Goal: Find contact information: Find contact information

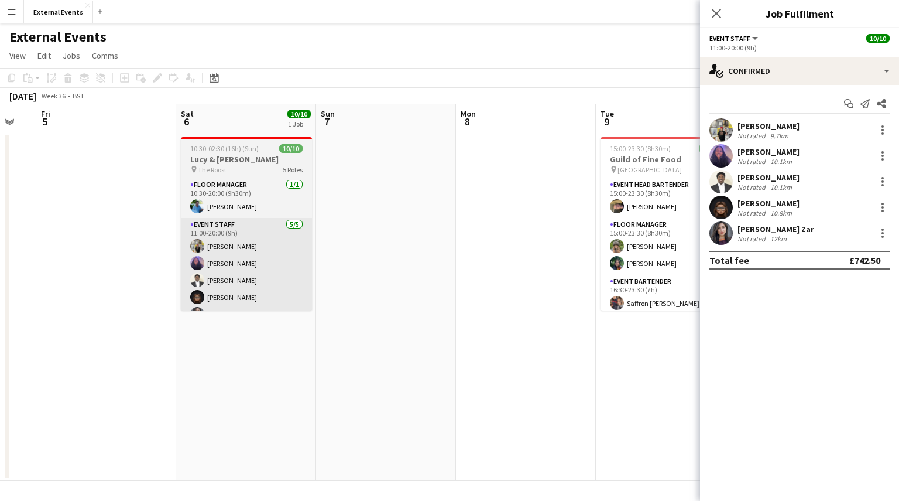
scroll to position [0, 457]
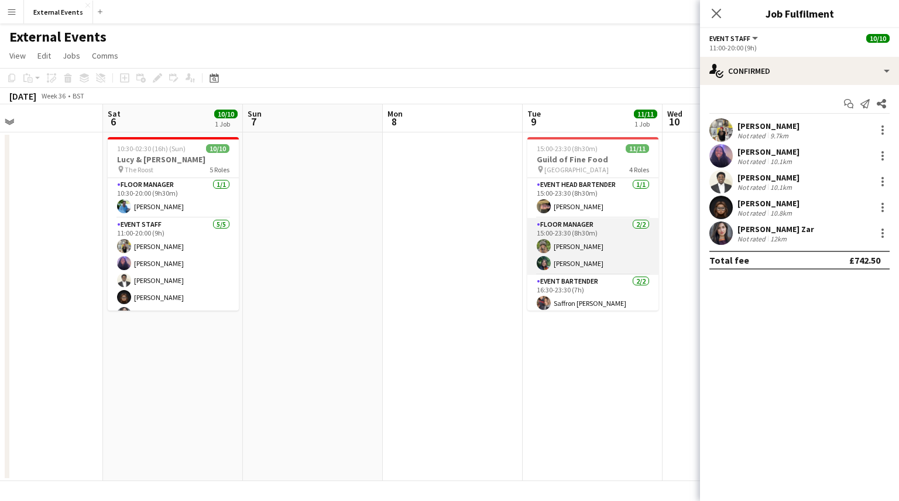
click at [595, 246] on app-card-role "Floor manager [DATE] 15:00-23:30 (8h30m) [PERSON_NAME]" at bounding box center [593, 246] width 131 height 57
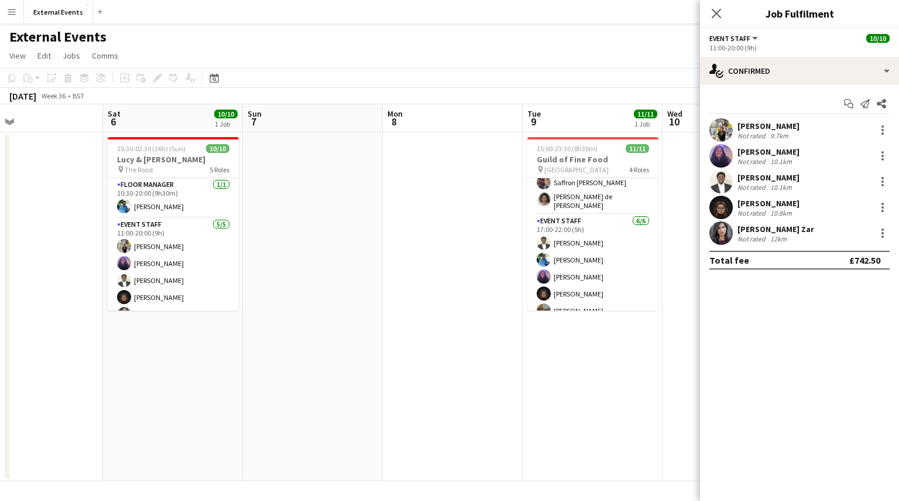
scroll to position [151, 0]
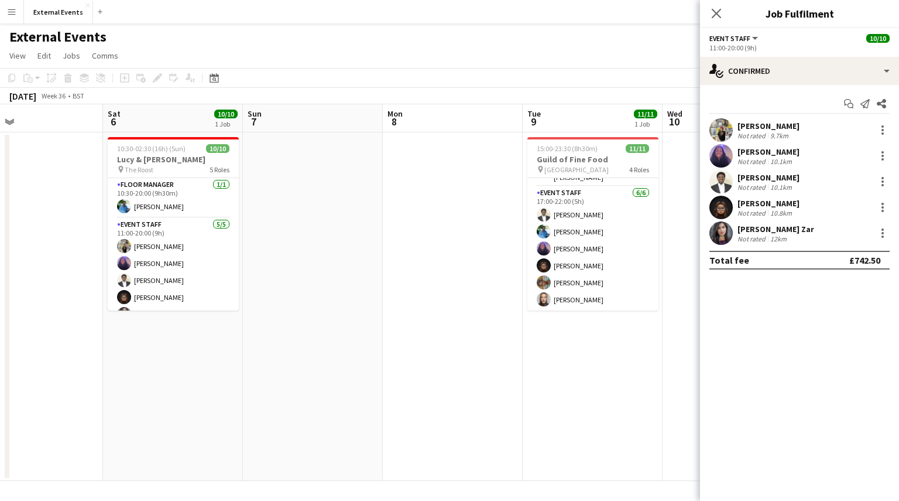
click at [600, 239] on app-card-role "Event staff [DATE] 17:00-22:00 (5h) [PERSON_NAME] [PERSON_NAME] [PERSON_NAME] […" at bounding box center [593, 248] width 131 height 125
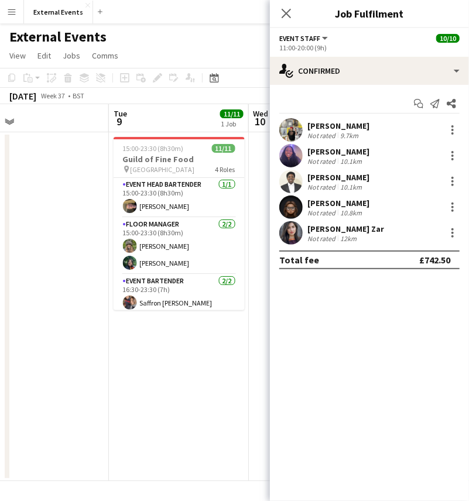
scroll to position [0, 465]
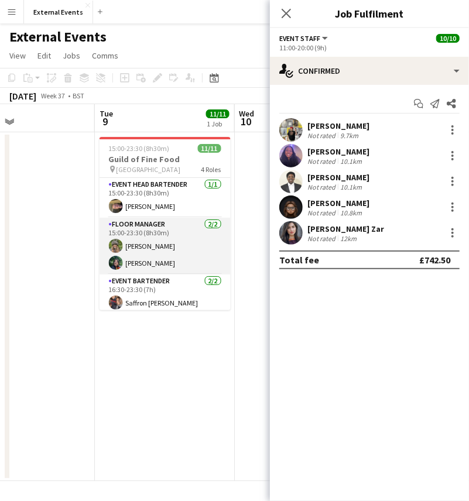
click at [160, 241] on app-card-role "Floor manager [DATE] 15:00-23:30 (8h30m) [PERSON_NAME]" at bounding box center [165, 246] width 131 height 57
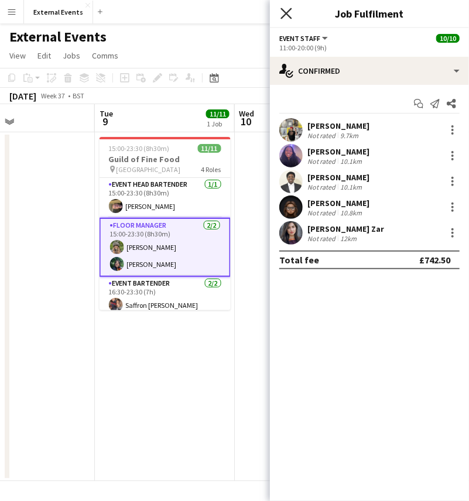
click at [284, 13] on icon "Close pop-in" at bounding box center [285, 13] width 11 height 11
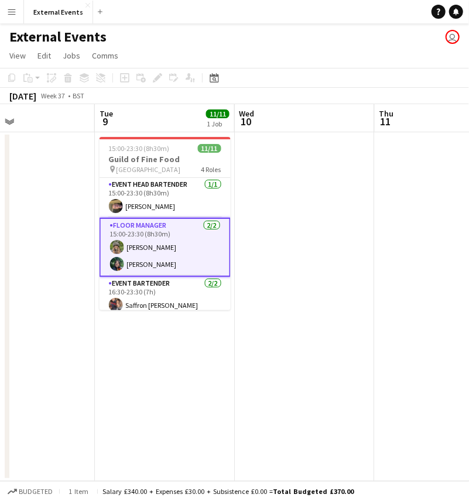
click at [180, 251] on app-card-role "Floor manager [DATE] 15:00-23:30 (8h30m) [PERSON_NAME]" at bounding box center [165, 247] width 131 height 59
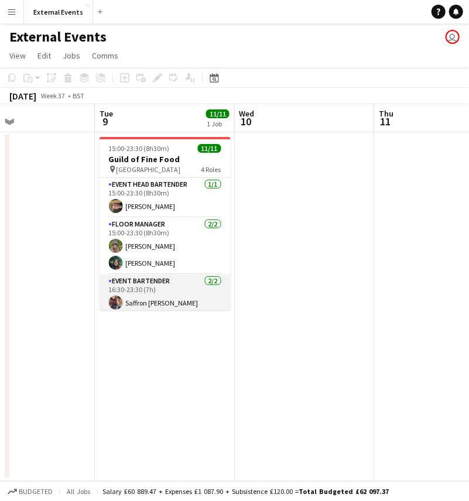
click at [159, 299] on app-card-role "Event bartender [DATE] 16:30-23:30 (7h) Saffron [PERSON_NAME] [PERSON_NAME] de …" at bounding box center [165, 305] width 131 height 60
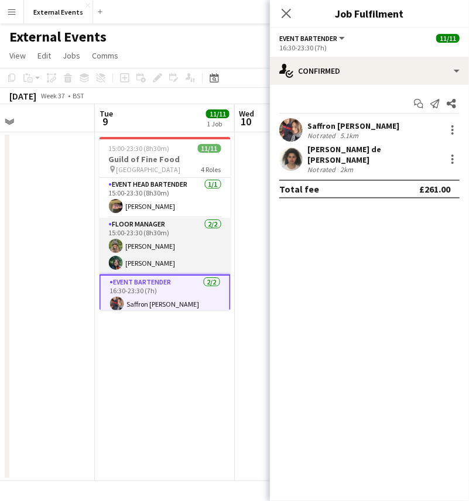
click at [162, 235] on app-card-role "Floor manager [DATE] 15:00-23:30 (8h30m) [PERSON_NAME]" at bounding box center [165, 246] width 131 height 57
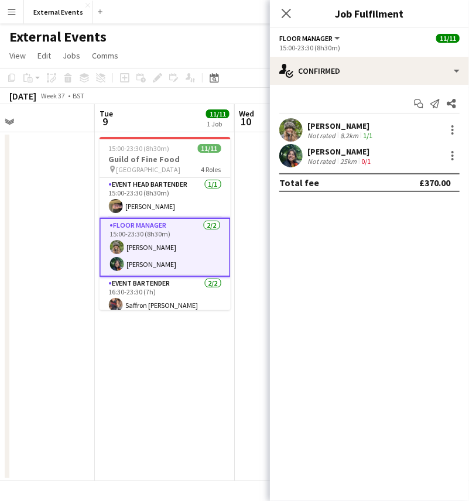
click at [343, 125] on div "[PERSON_NAME]" at bounding box center [340, 126] width 67 height 11
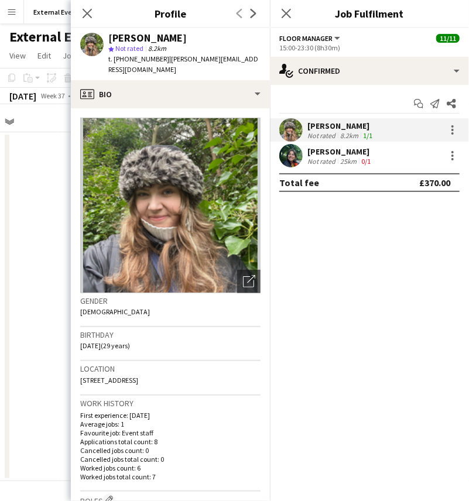
drag, startPoint x: 186, startPoint y: 38, endPoint x: 107, endPoint y: 41, distance: 78.5
click at [107, 41] on div "[PERSON_NAME] star Not rated 8.2km t. [PHONE_NUMBER] | [PERSON_NAME][EMAIL_ADDR…" at bounding box center [170, 54] width 199 height 52
copy div "[PERSON_NAME]"
drag, startPoint x: 159, startPoint y: 60, endPoint x: 112, endPoint y: 64, distance: 47.6
click at [112, 64] on div "t. [PHONE_NUMBER] | [PERSON_NAME][EMAIL_ADDRESS][DOMAIN_NAME]" at bounding box center [184, 64] width 152 height 21
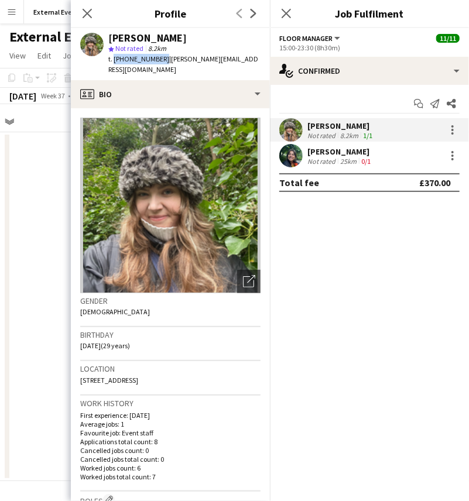
copy span "[PHONE_NUMBER]"
click at [335, 159] on div "Not rated" at bounding box center [322, 161] width 30 height 9
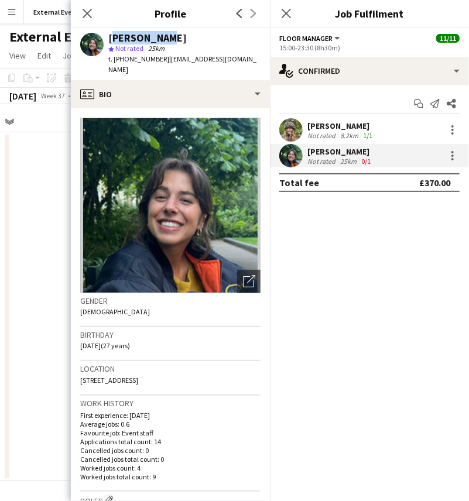
drag, startPoint x: 154, startPoint y: 38, endPoint x: 109, endPoint y: 40, distance: 44.5
click at [109, 40] on div "[PERSON_NAME]" at bounding box center [147, 38] width 78 height 11
copy div "[PERSON_NAME]"
drag, startPoint x: 162, startPoint y: 61, endPoint x: 105, endPoint y: 65, distance: 56.4
click at [105, 65] on div "[PERSON_NAME] star Not rated 25km t. [PHONE_NUMBER] | [EMAIL_ADDRESS][DOMAIN_NA…" at bounding box center [170, 54] width 199 height 52
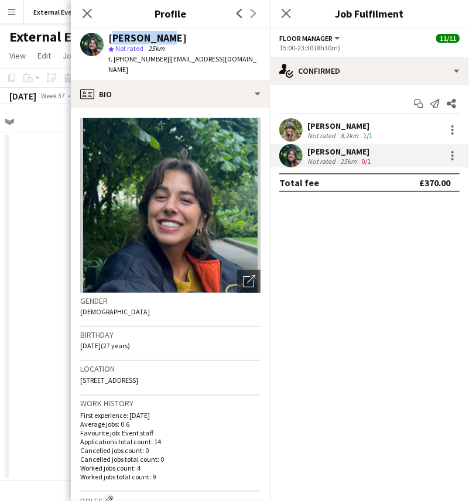
copy div "t. [PHONE_NUMBER] |"
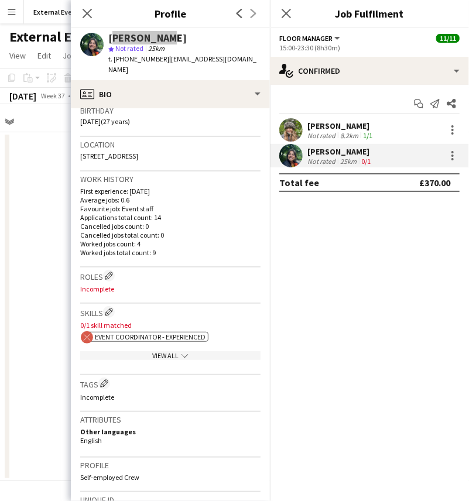
scroll to position [225, 0]
click at [87, 11] on icon "Close pop-in" at bounding box center [86, 13] width 11 height 11
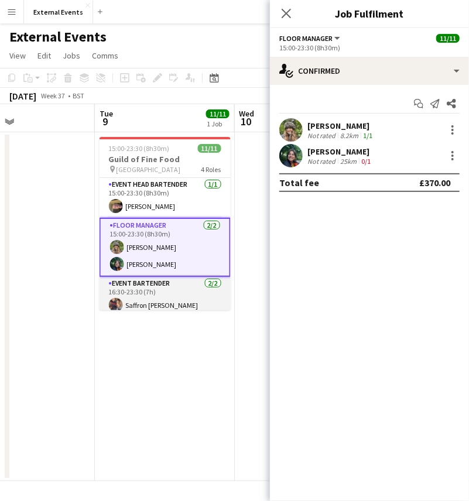
click at [159, 284] on app-card-role "Event bartender [DATE] 16:30-23:30 (7h) Saffron [PERSON_NAME] [PERSON_NAME] de …" at bounding box center [165, 307] width 131 height 60
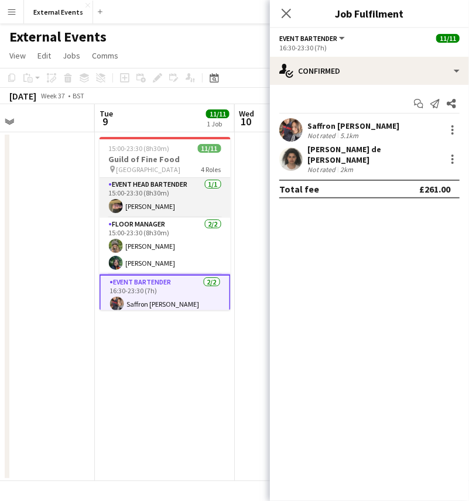
click at [166, 211] on app-card-role "Event head Bartender [DATE] 15:00-23:30 (8h30m) [PERSON_NAME]" at bounding box center [165, 198] width 131 height 40
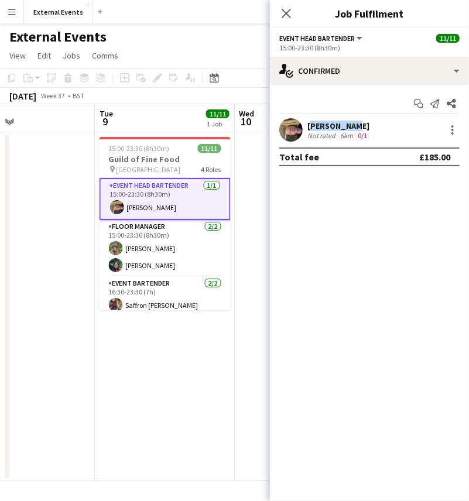
drag, startPoint x: 347, startPoint y: 126, endPoint x: 308, endPoint y: 125, distance: 39.2
click at [308, 125] on div "[PERSON_NAME]" at bounding box center [338, 126] width 62 height 11
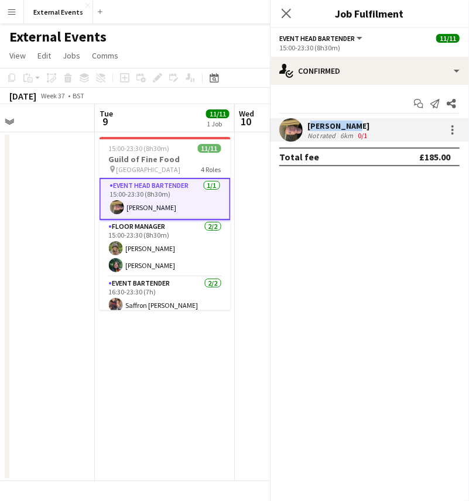
copy div "[PERSON_NAME]"
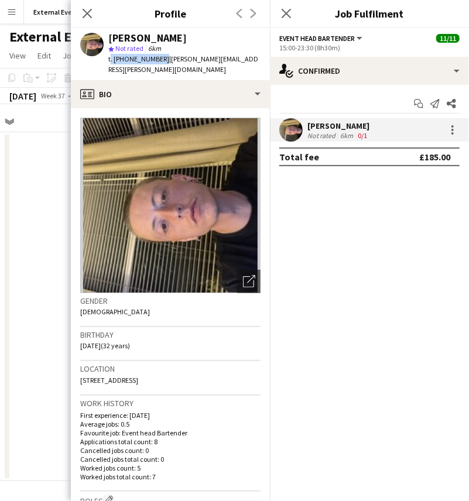
drag, startPoint x: 158, startPoint y: 59, endPoint x: 101, endPoint y: 66, distance: 57.8
click at [101, 66] on div "[PERSON_NAME] star Not rated 6km t. [PHONE_NUMBER] | [PERSON_NAME][EMAIL_ADDRES…" at bounding box center [170, 54] width 199 height 52
copy span "t. [PHONE_NUMBER]"
click at [88, 9] on icon "Close pop-in" at bounding box center [86, 13] width 11 height 11
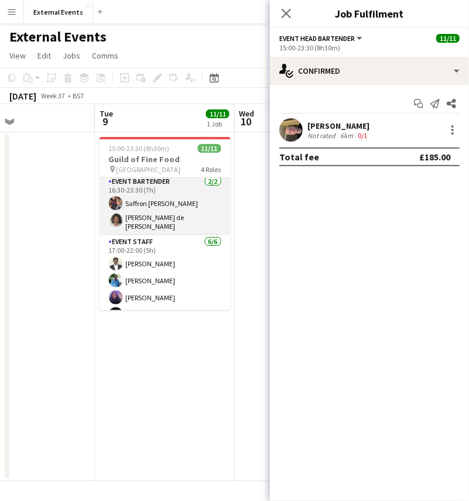
click at [155, 200] on app-card-role "Event bartender [DATE] 16:30-23:30 (7h) Saffron [PERSON_NAME] [PERSON_NAME] de …" at bounding box center [165, 205] width 131 height 60
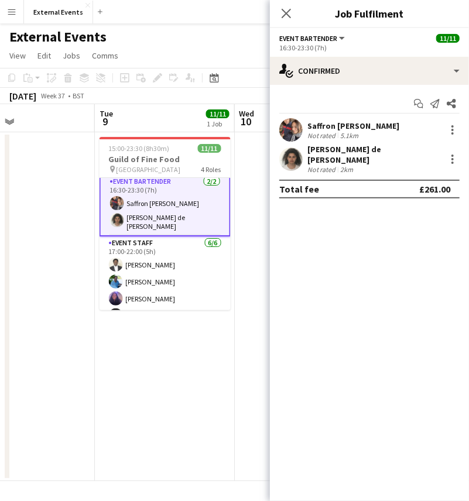
click at [351, 123] on div "Saffron [PERSON_NAME]" at bounding box center [353, 126] width 92 height 11
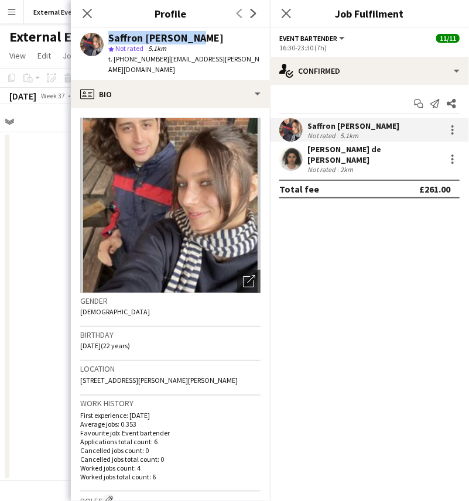
drag, startPoint x: 197, startPoint y: 38, endPoint x: 87, endPoint y: 40, distance: 110.1
click at [87, 40] on div "Saffron [PERSON_NAME] star Not rated 5.1km t. [PHONE_NUMBER] | [EMAIL_ADDRESS][…" at bounding box center [170, 54] width 199 height 52
copy div "Saffron [PERSON_NAME]"
drag, startPoint x: 160, startPoint y: 60, endPoint x: 107, endPoint y: 66, distance: 53.7
click at [107, 66] on div "Saffron [PERSON_NAME] star Not rated 5.1km t. [PHONE_NUMBER] | [EMAIL_ADDRESS][…" at bounding box center [170, 54] width 199 height 52
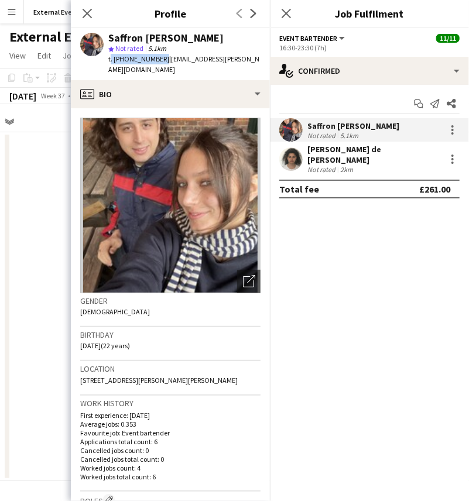
copy span "t. [PHONE_NUMBER]"
click at [374, 165] on div "Not rated 2km" at bounding box center [373, 169] width 133 height 9
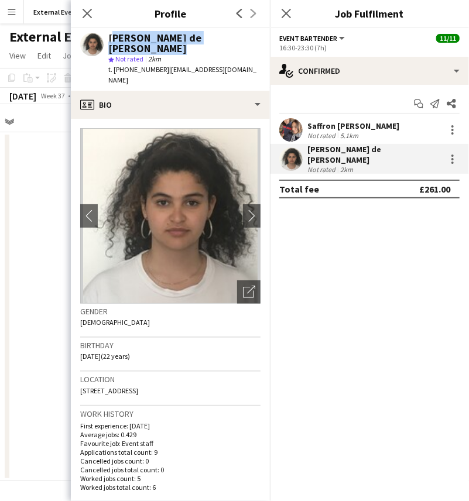
drag, startPoint x: 252, startPoint y: 40, endPoint x: 108, endPoint y: 39, distance: 144.0
click at [108, 39] on div "[PERSON_NAME] de [PERSON_NAME] star Not rated 2km t. [PHONE_NUMBER] | [EMAIL_AD…" at bounding box center [170, 59] width 199 height 63
copy div "[PERSON_NAME] de [PERSON_NAME]"
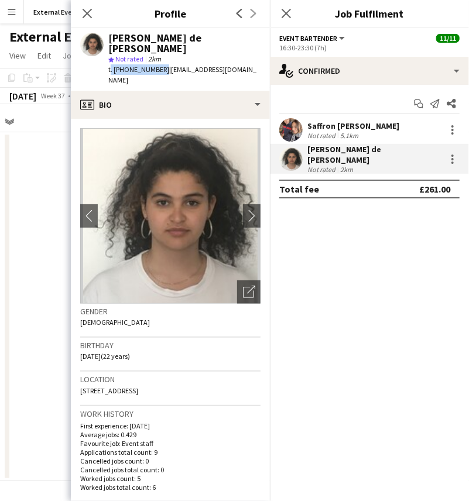
drag, startPoint x: 158, startPoint y: 59, endPoint x: 104, endPoint y: 66, distance: 54.2
click at [104, 66] on div "[PERSON_NAME] de [PERSON_NAME] star Not rated 2km t. [PHONE_NUMBER] | [EMAIL_AD…" at bounding box center [170, 59] width 199 height 63
copy span "t. [PHONE_NUMBER]"
click at [90, 12] on icon at bounding box center [86, 13] width 11 height 11
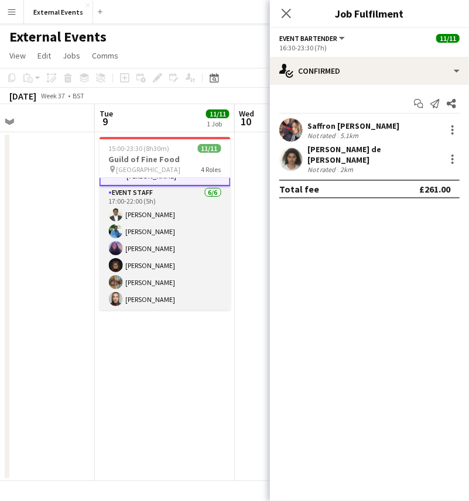
scroll to position [151, 0]
click at [143, 222] on app-card-role "Event staff [DATE] 17:00-22:00 (5h) [PERSON_NAME] [PERSON_NAME] [PERSON_NAME] […" at bounding box center [165, 248] width 131 height 125
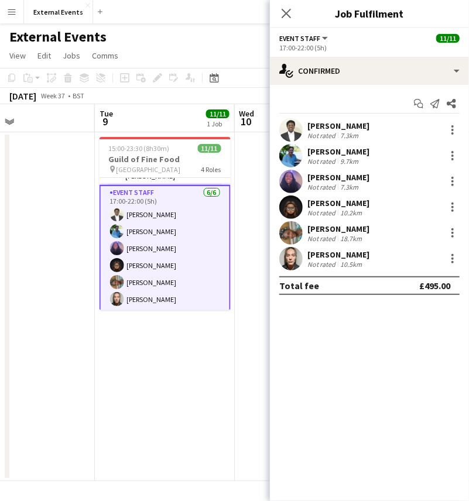
click at [349, 126] on div "[PERSON_NAME]" at bounding box center [338, 126] width 62 height 11
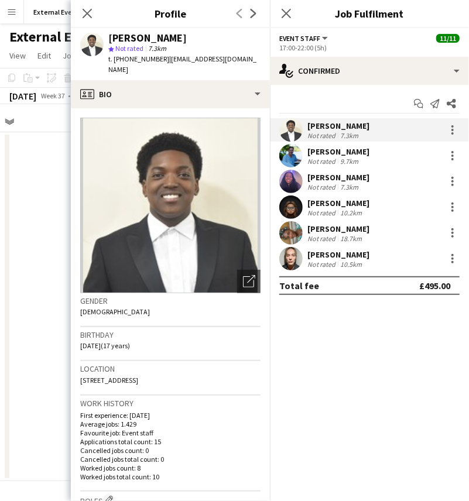
drag, startPoint x: 178, startPoint y: 37, endPoint x: 106, endPoint y: 38, distance: 72.0
click at [106, 38] on div "[PERSON_NAME] star Not rated 7.3km t. [PHONE_NUMBER] | [EMAIL_ADDRESS][DOMAIN_N…" at bounding box center [170, 54] width 199 height 52
drag, startPoint x: 159, startPoint y: 60, endPoint x: 101, endPoint y: 66, distance: 58.3
click at [101, 66] on div "[PERSON_NAME] star Not rated 7.3km t. [PHONE_NUMBER] | [EMAIL_ADDRESS][DOMAIN_N…" at bounding box center [170, 54] width 199 height 52
click at [343, 163] on div "9.7km" at bounding box center [349, 161] width 23 height 9
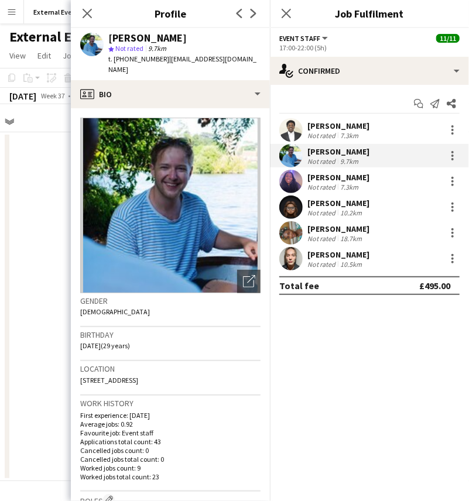
drag, startPoint x: 177, startPoint y: 39, endPoint x: 105, endPoint y: 43, distance: 71.5
click at [105, 43] on div "[PERSON_NAME] Not rated 9.7km t. [PHONE_NUMBER] | [EMAIL_ADDRESS][DOMAIN_NAME]" at bounding box center [170, 54] width 199 height 52
drag, startPoint x: 159, startPoint y: 60, endPoint x: 107, endPoint y: 61, distance: 52.7
click at [107, 61] on div "[PERSON_NAME] Not rated 9.7km t. [PHONE_NUMBER] | [EMAIL_ADDRESS][DOMAIN_NAME]" at bounding box center [170, 54] width 199 height 52
click at [334, 179] on div "[PERSON_NAME]" at bounding box center [338, 177] width 62 height 11
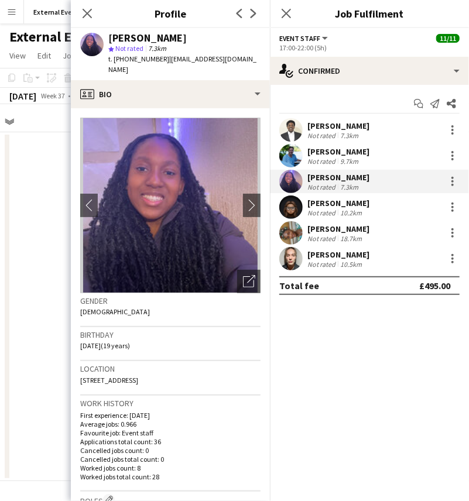
drag, startPoint x: 178, startPoint y: 37, endPoint x: 109, endPoint y: 41, distance: 69.2
click at [109, 41] on div "[PERSON_NAME]" at bounding box center [184, 38] width 152 height 11
drag, startPoint x: 158, startPoint y: 60, endPoint x: 104, endPoint y: 64, distance: 54.6
click at [104, 64] on div "[PERSON_NAME] star Not rated 7.3km t. [PHONE_NUMBER] | [EMAIL_ADDRESS][DOMAIN_N…" at bounding box center [170, 54] width 199 height 52
click at [359, 208] on div "10.2km" at bounding box center [351, 212] width 26 height 9
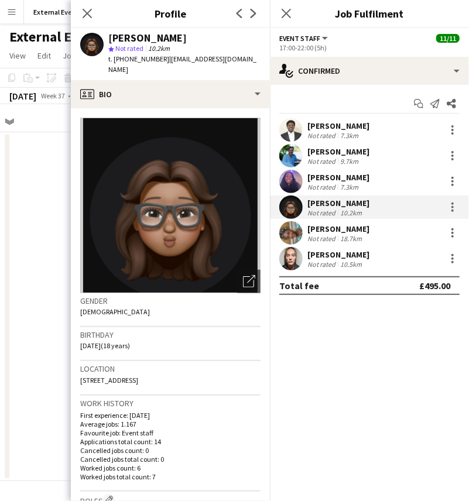
drag, startPoint x: 186, startPoint y: 36, endPoint x: 99, endPoint y: 38, distance: 87.3
click at [99, 38] on div "[PERSON_NAME] star Not rated 10.2km t. [PHONE_NUMBER] | [EMAIL_ADDRESS][DOMAIN_…" at bounding box center [170, 54] width 199 height 52
drag, startPoint x: 159, startPoint y: 59, endPoint x: 102, endPoint y: 67, distance: 57.4
click at [102, 67] on div "[PERSON_NAME] star Not rated 10.2km t. [PHONE_NUMBER] | [EMAIL_ADDRESS][DOMAIN_…" at bounding box center [170, 54] width 199 height 52
click at [356, 235] on div "18.7km" at bounding box center [351, 238] width 26 height 9
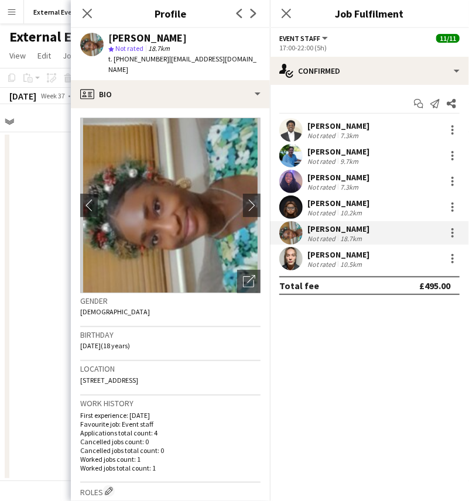
drag, startPoint x: 190, startPoint y: 39, endPoint x: 109, endPoint y: 39, distance: 80.8
click at [109, 39] on div "[PERSON_NAME]" at bounding box center [184, 38] width 152 height 11
drag, startPoint x: 160, startPoint y: 59, endPoint x: 108, endPoint y: 66, distance: 53.1
click at [108, 66] on div "[PERSON_NAME] star Not rated 18.7km t. [PHONE_NUMBER] | [EMAIL_ADDRESS][DOMAIN_…" at bounding box center [170, 54] width 199 height 52
click at [338, 257] on div "[PERSON_NAME]" at bounding box center [338, 254] width 62 height 11
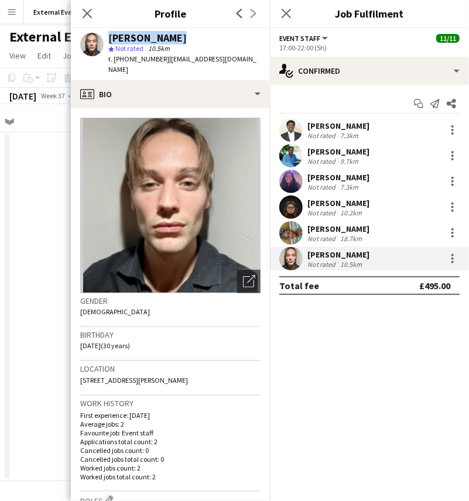
drag, startPoint x: 170, startPoint y: 39, endPoint x: 93, endPoint y: 44, distance: 77.4
click at [93, 44] on div "[PERSON_NAME] star Not rated 10.5km t. [PHONE_NUMBER] | [EMAIL_ADDRESS][DOMAIN_…" at bounding box center [170, 54] width 199 height 52
drag, startPoint x: 158, startPoint y: 60, endPoint x: 105, endPoint y: 65, distance: 52.9
click at [105, 65] on div "[PERSON_NAME] star Not rated 10.5km t. [PHONE_NUMBER] | [EMAIL_ADDRESS][DOMAIN_…" at bounding box center [170, 54] width 199 height 52
click at [84, 10] on icon at bounding box center [86, 13] width 11 height 11
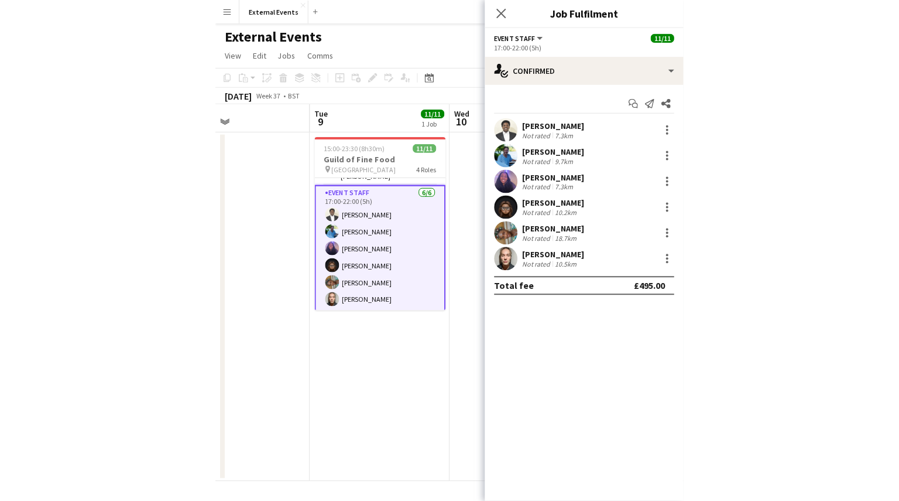
scroll to position [151, 0]
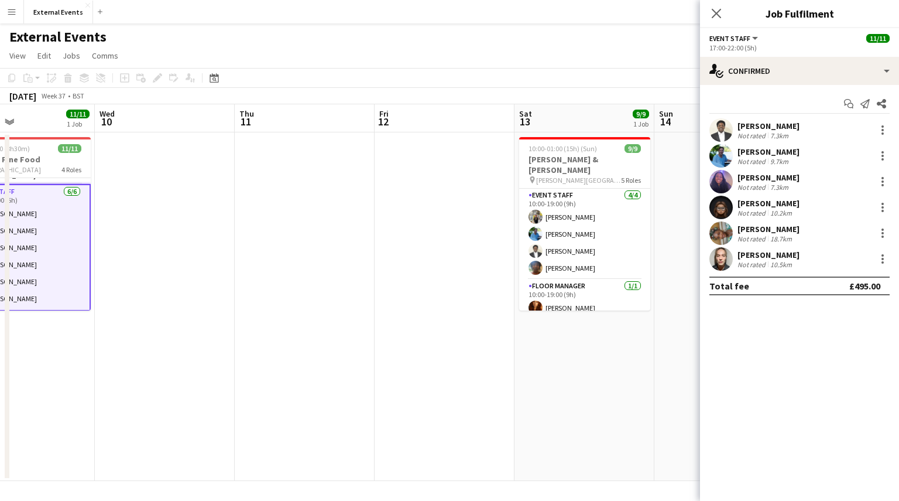
click at [774, 368] on mat-expansion-panel "check Confirmed Start chat Send notification Share [PERSON_NAME] Not rated 7.3k…" at bounding box center [799, 293] width 199 height 416
click at [717, 12] on icon at bounding box center [716, 13] width 11 height 11
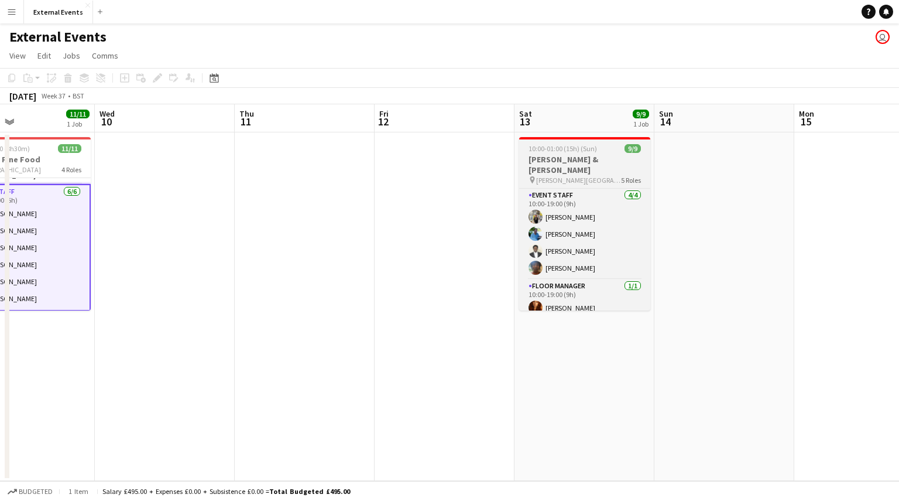
click at [591, 149] on span "10:00-01:00 (15h) (Sun)" at bounding box center [563, 148] width 69 height 9
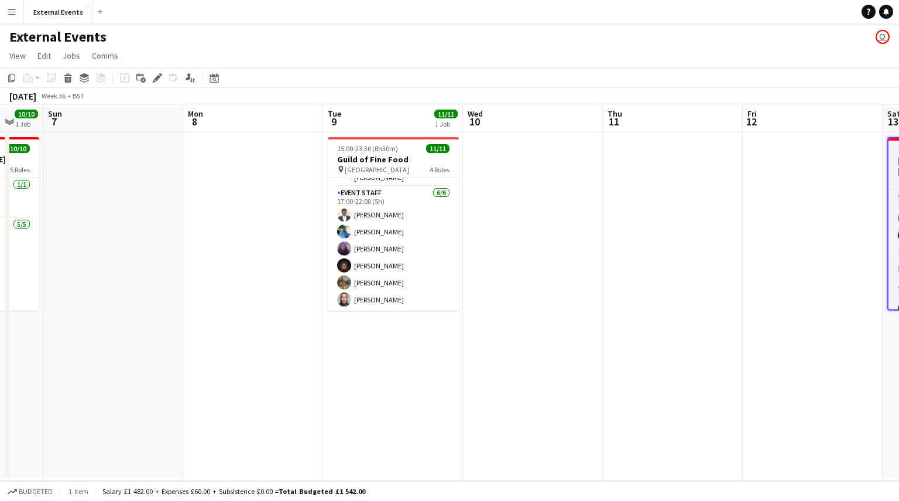
scroll to position [0, 236]
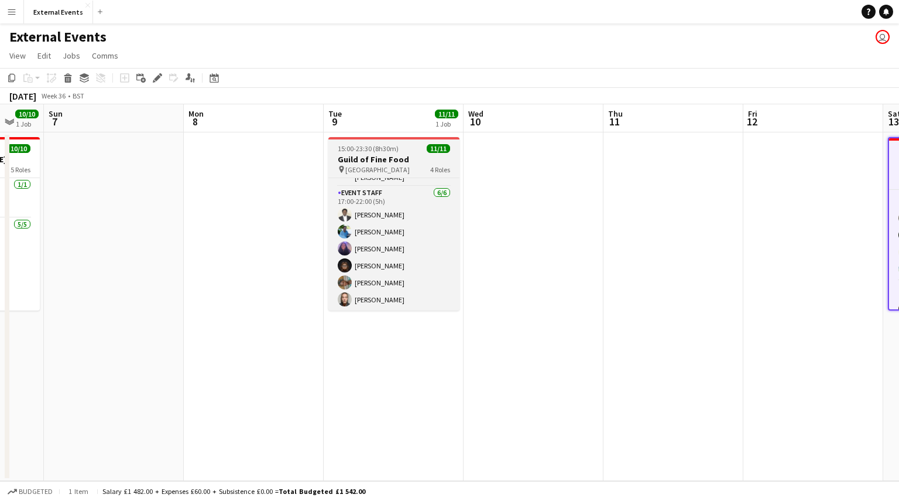
click at [388, 156] on h3 "Guild of Fine Food" at bounding box center [393, 159] width 131 height 11
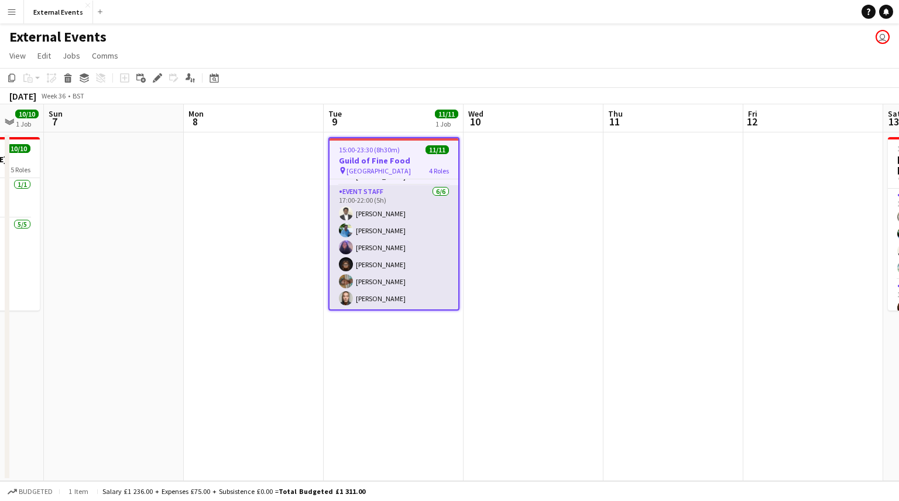
scroll to position [0, 0]
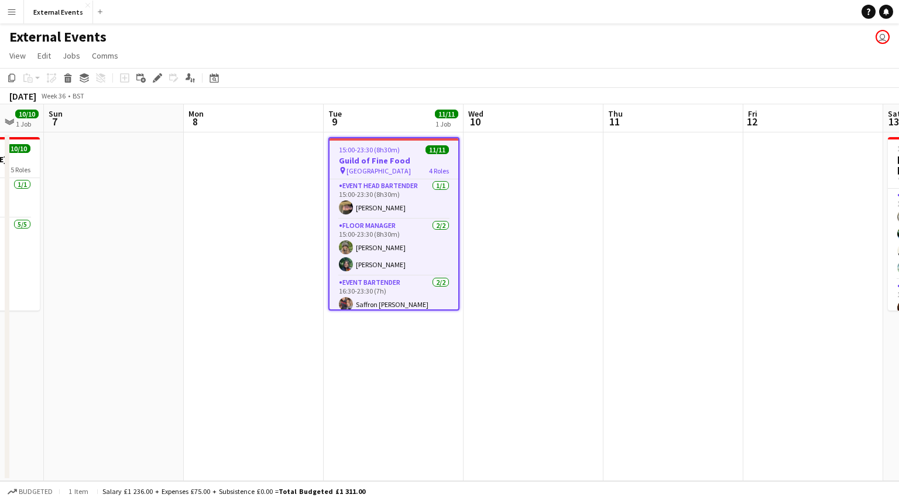
click at [398, 173] on span "[GEOGRAPHIC_DATA]" at bounding box center [379, 170] width 64 height 9
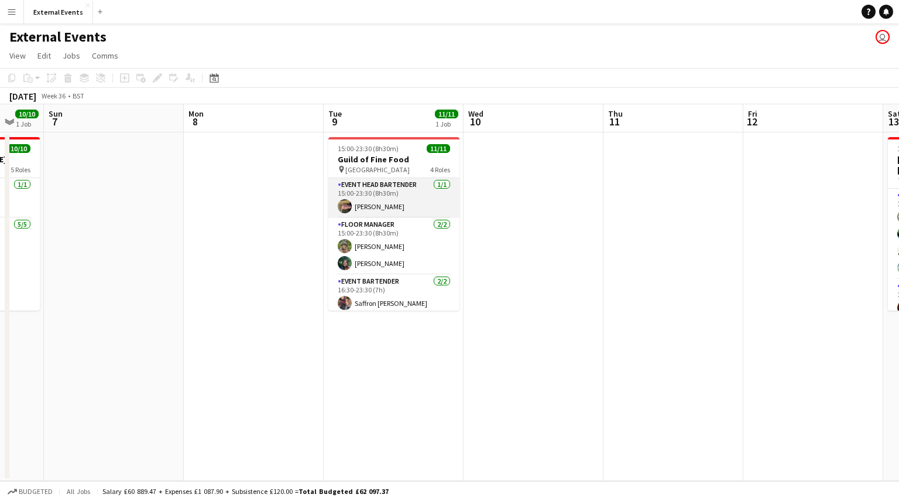
click at [392, 202] on app-card-role "Event head Bartender [DATE] 15:00-23:30 (8h30m) [PERSON_NAME]" at bounding box center [393, 198] width 131 height 40
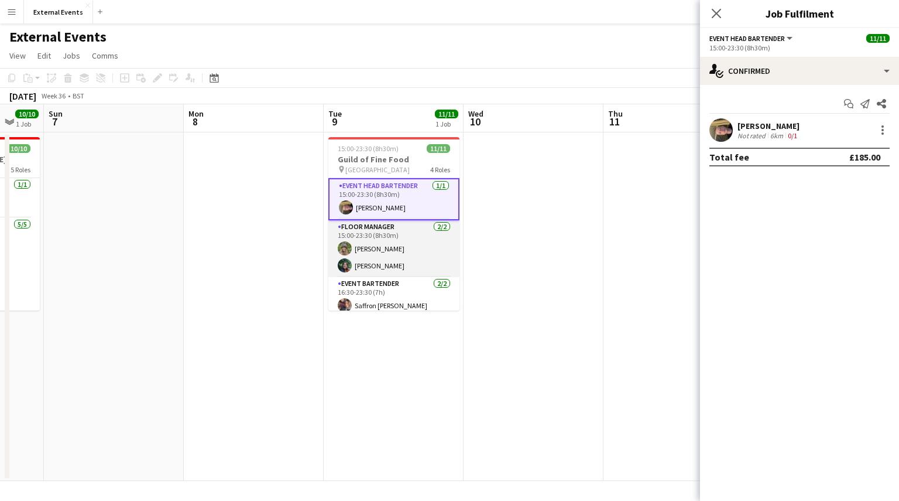
click at [400, 267] on app-card-role "Floor manager [DATE] 15:00-23:30 (8h30m) [PERSON_NAME]" at bounding box center [393, 248] width 131 height 57
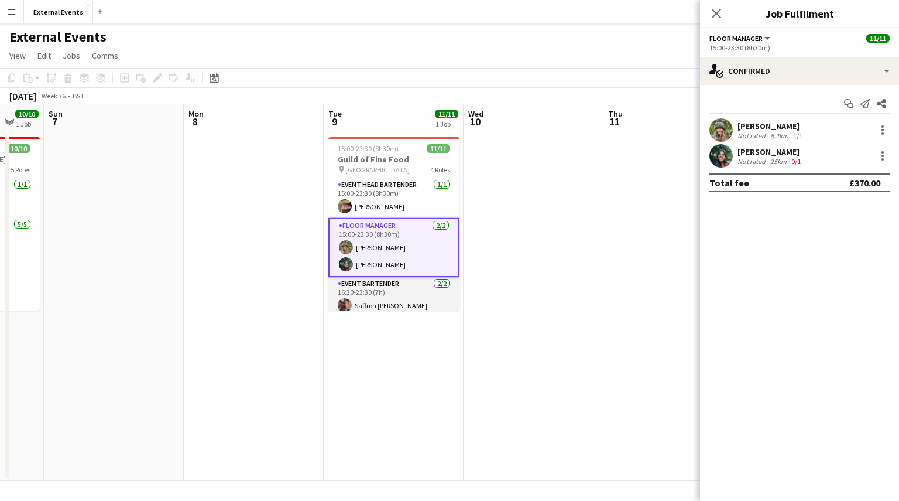
click at [403, 288] on app-card-role "Event bartender [DATE] 16:30-23:30 (7h) Saffron [PERSON_NAME] [PERSON_NAME] de …" at bounding box center [393, 307] width 131 height 60
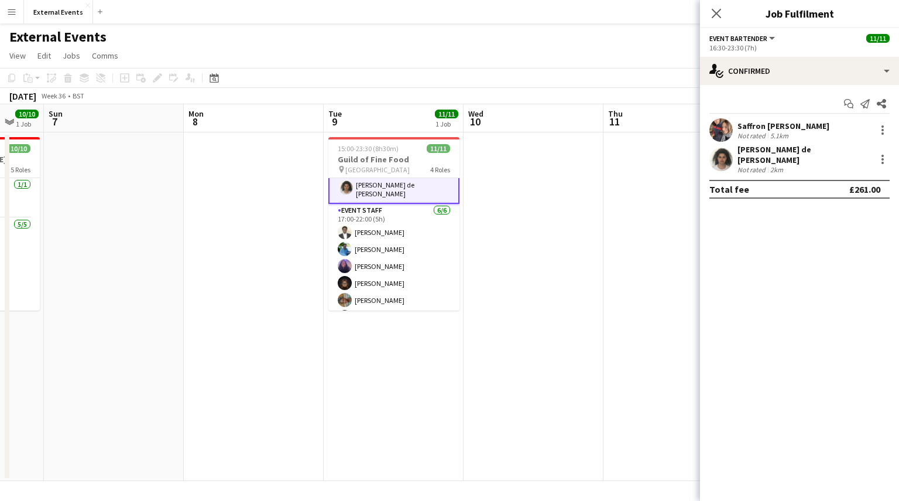
scroll to position [151, 0]
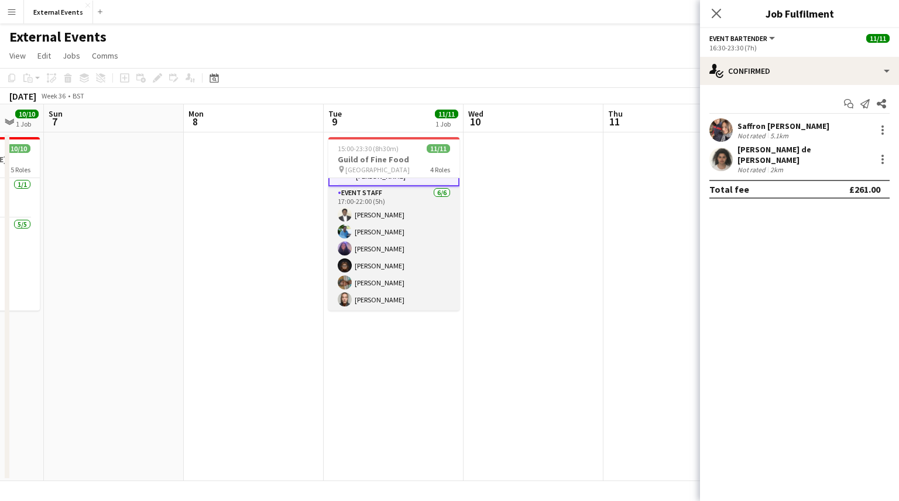
click at [372, 265] on app-card-role "Event staff [DATE] 17:00-22:00 (5h) [PERSON_NAME] [PERSON_NAME] [PERSON_NAME] […" at bounding box center [393, 248] width 131 height 125
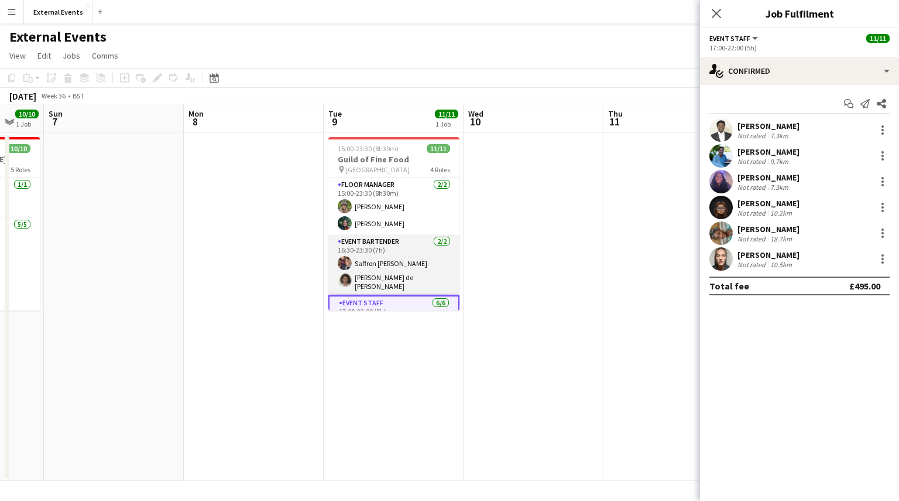
scroll to position [43, 0]
click at [391, 266] on app-card-role "Event bartender [DATE] 16:30-23:30 (7h) Saffron [PERSON_NAME] [PERSON_NAME] de …" at bounding box center [393, 261] width 131 height 60
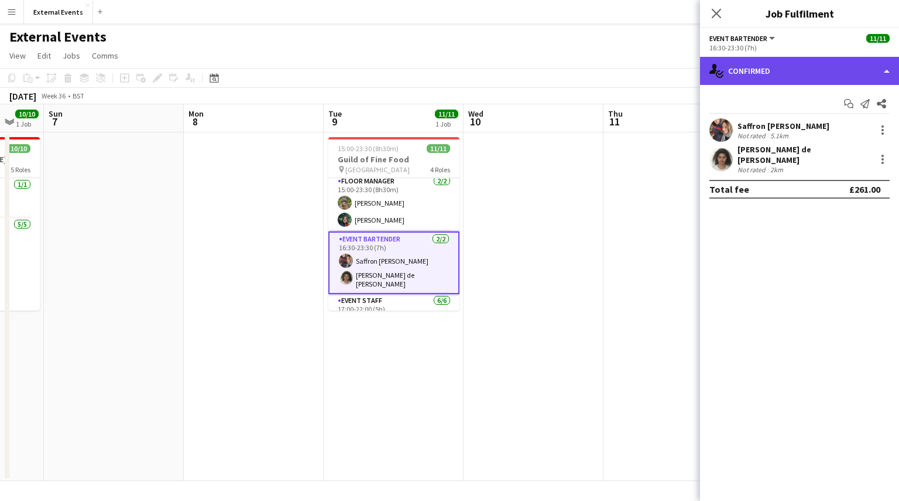
click at [794, 80] on div "single-neutral-actions-check-2 Confirmed" at bounding box center [799, 71] width 199 height 28
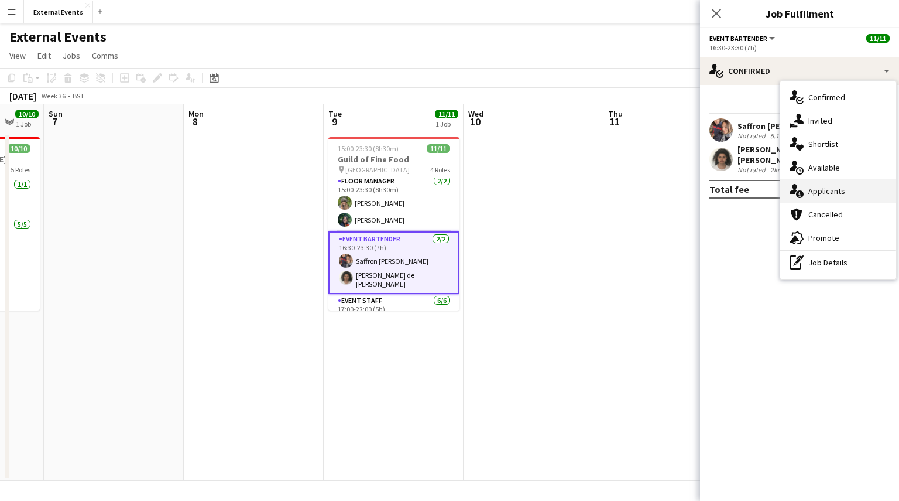
click at [839, 183] on div "single-neutral-actions-information Applicants" at bounding box center [838, 190] width 116 height 23
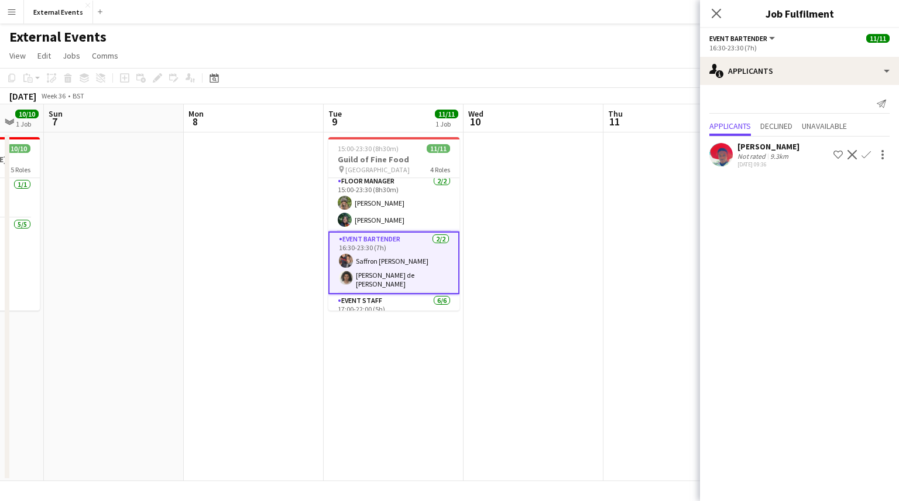
click at [776, 213] on mat-expansion-panel "users2 Applicants Send notification Applicants Declined Unavailable [PERSON_NAM…" at bounding box center [799, 293] width 199 height 416
